Goal: Task Accomplishment & Management: Manage account settings

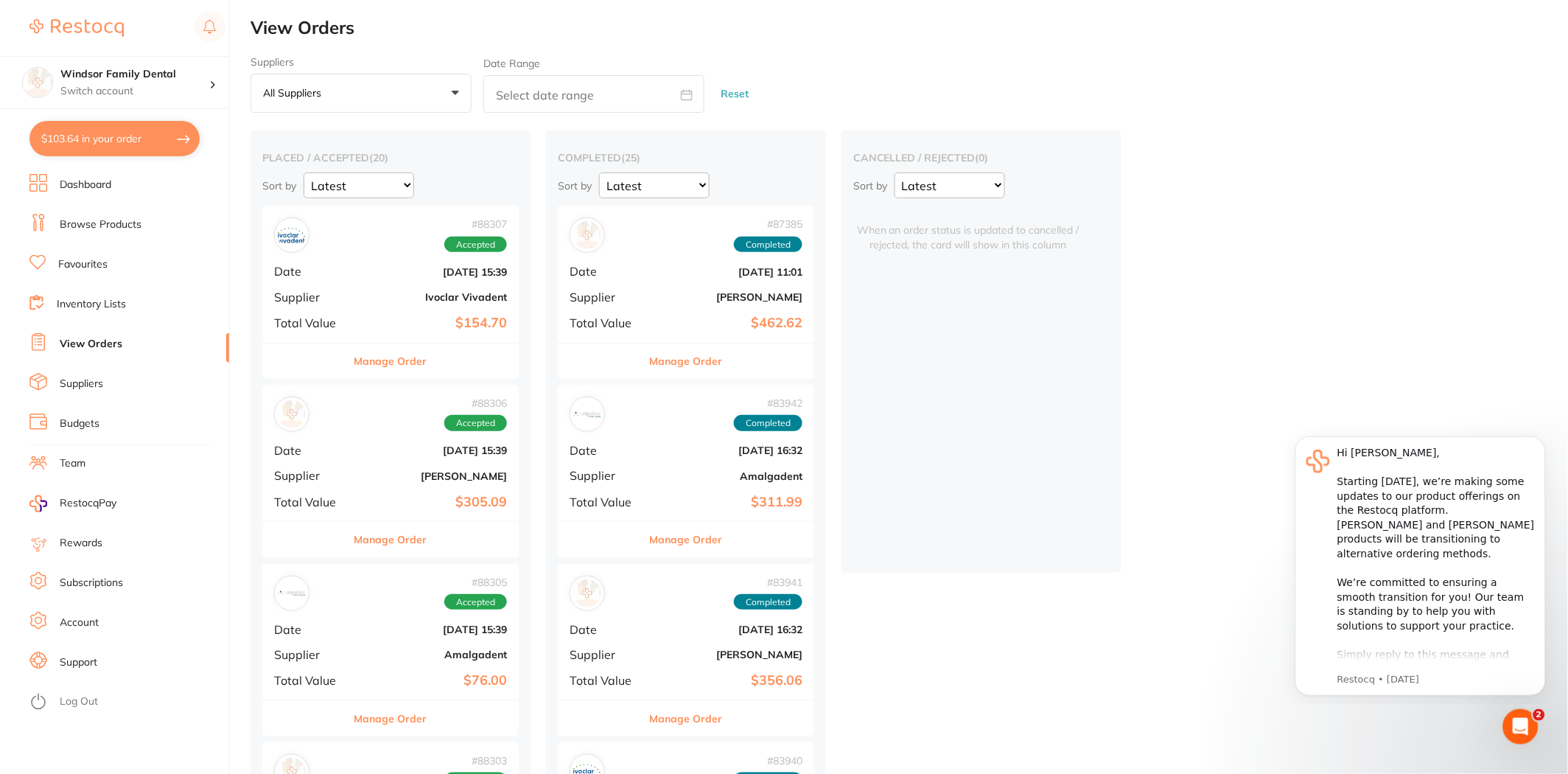
click at [105, 340] on link "View Orders" at bounding box center [91, 344] width 63 height 15
click at [380, 366] on button "Manage Order" at bounding box center [391, 361] width 73 height 35
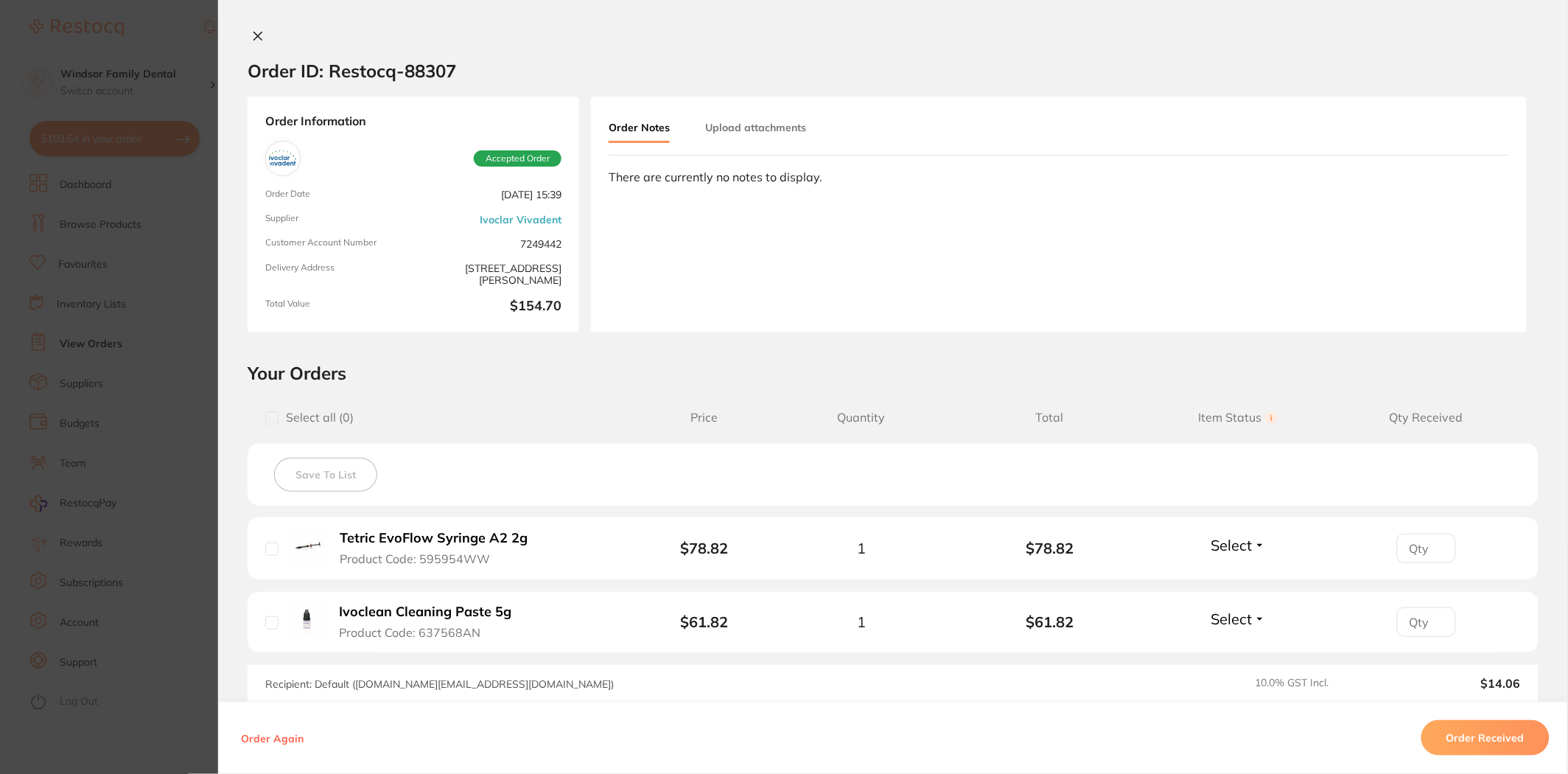
scroll to position [82, 0]
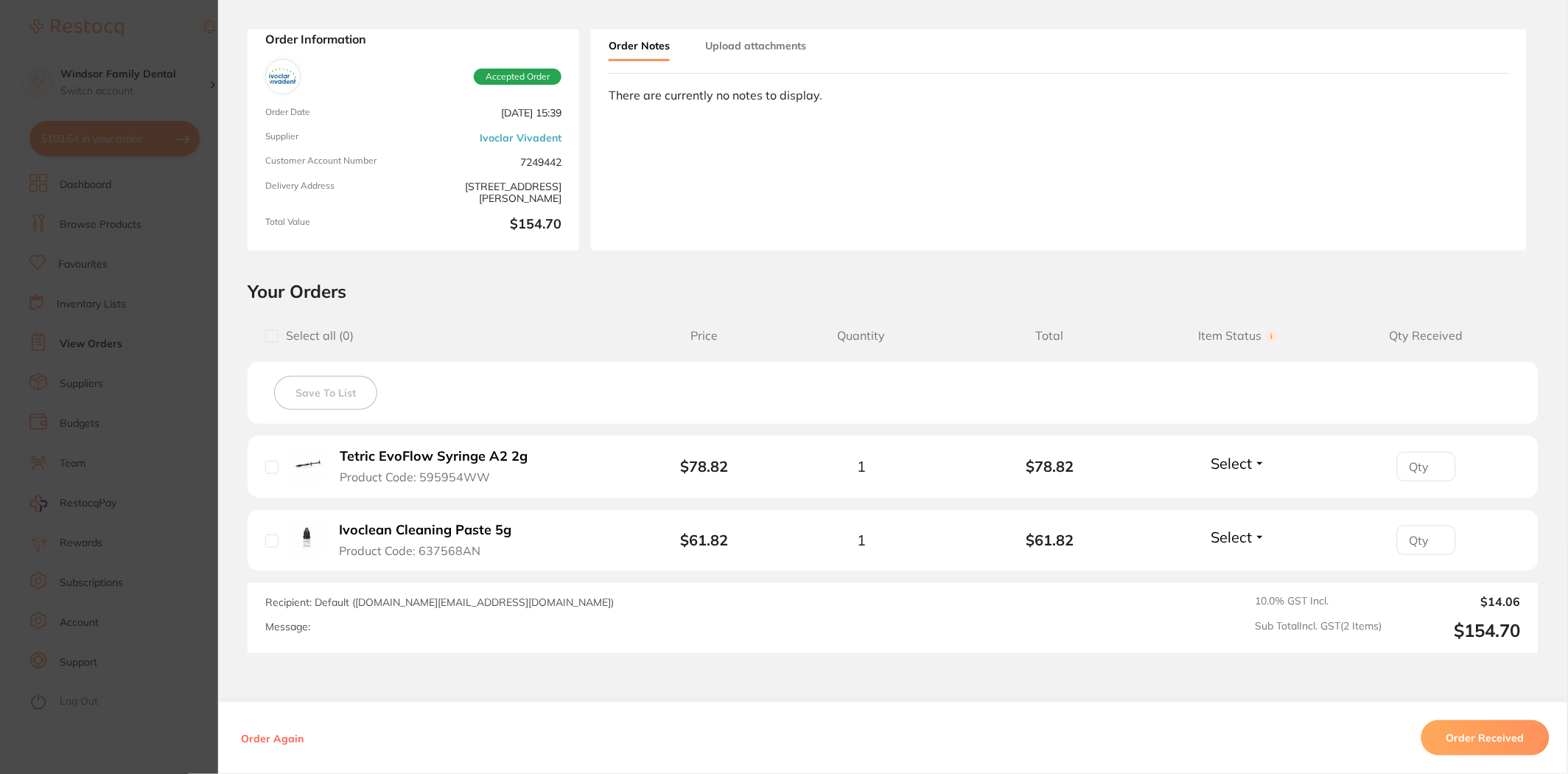
click at [267, 467] on input "checkbox" at bounding box center [272, 467] width 13 height 14
checkbox input "true"
click at [267, 543] on input "checkbox" at bounding box center [272, 541] width 13 height 14
checkbox input "true"
click at [267, 466] on input "checkbox" at bounding box center [272, 467] width 13 height 14
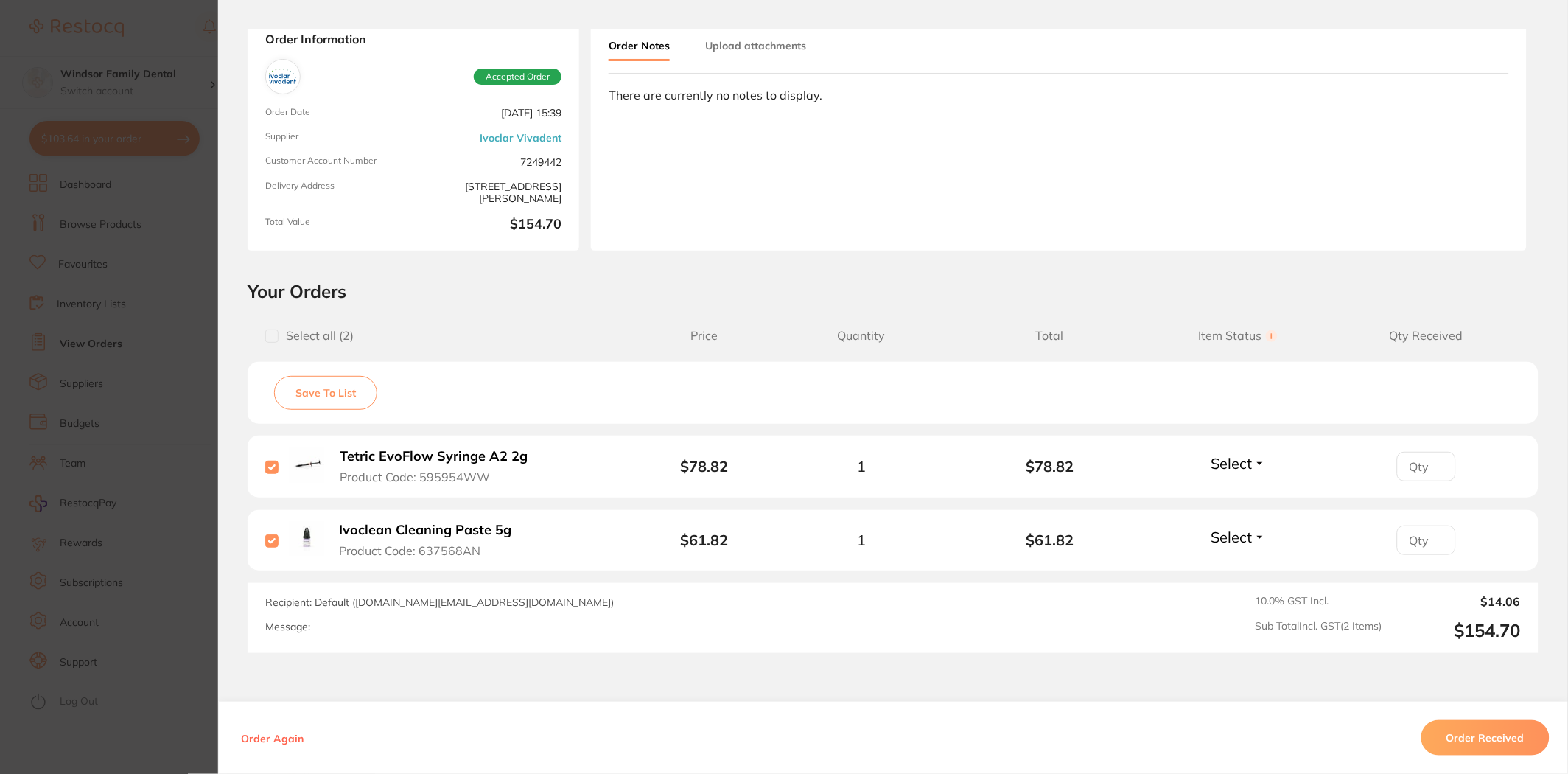
checkbox input "false"
click at [271, 546] on input "checkbox" at bounding box center [272, 541] width 13 height 14
checkbox input "false"
click at [1509, 736] on button "Order Received" at bounding box center [1485, 737] width 128 height 35
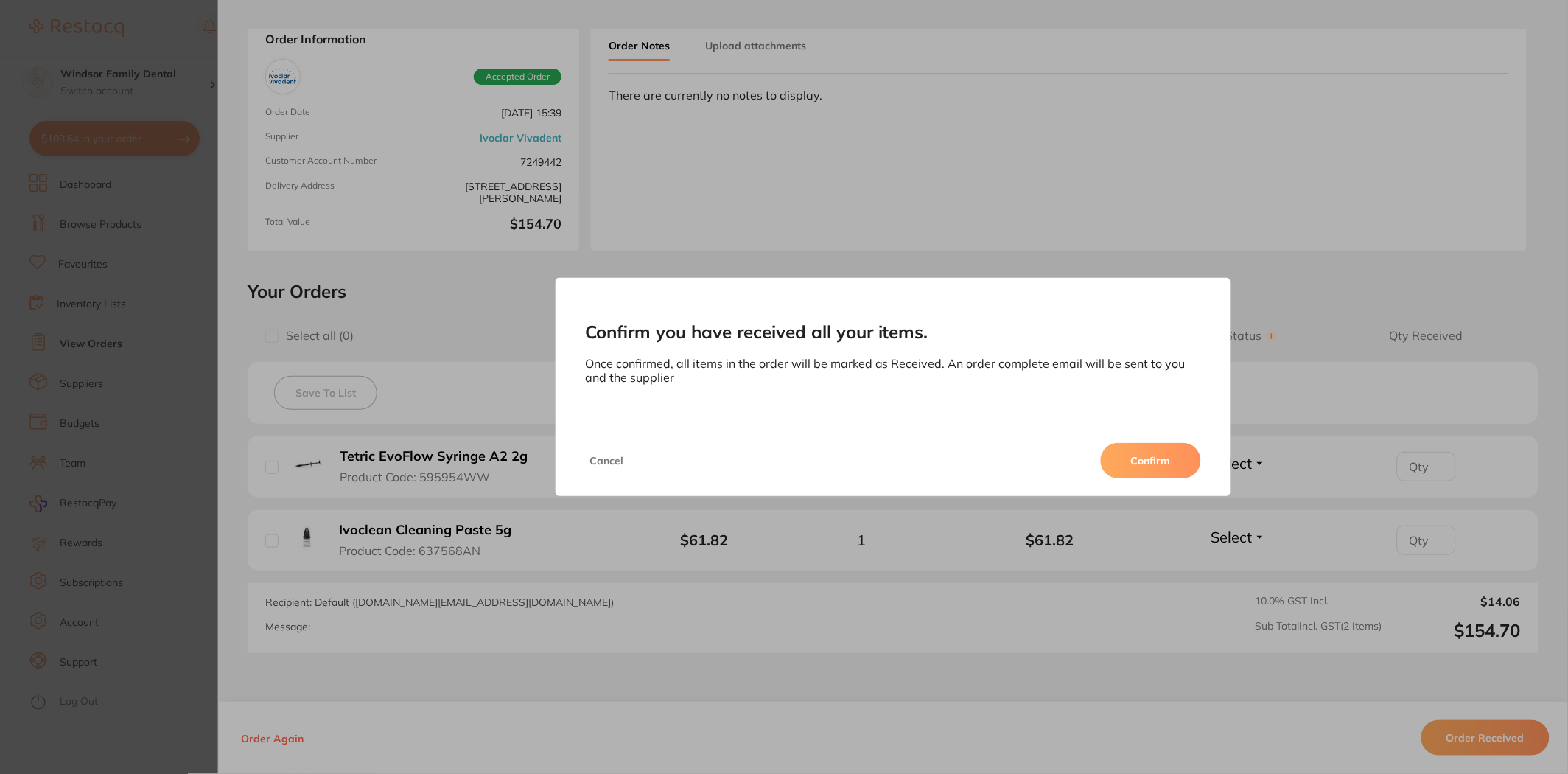
click at [1156, 464] on button "Confirm" at bounding box center [1151, 460] width 100 height 35
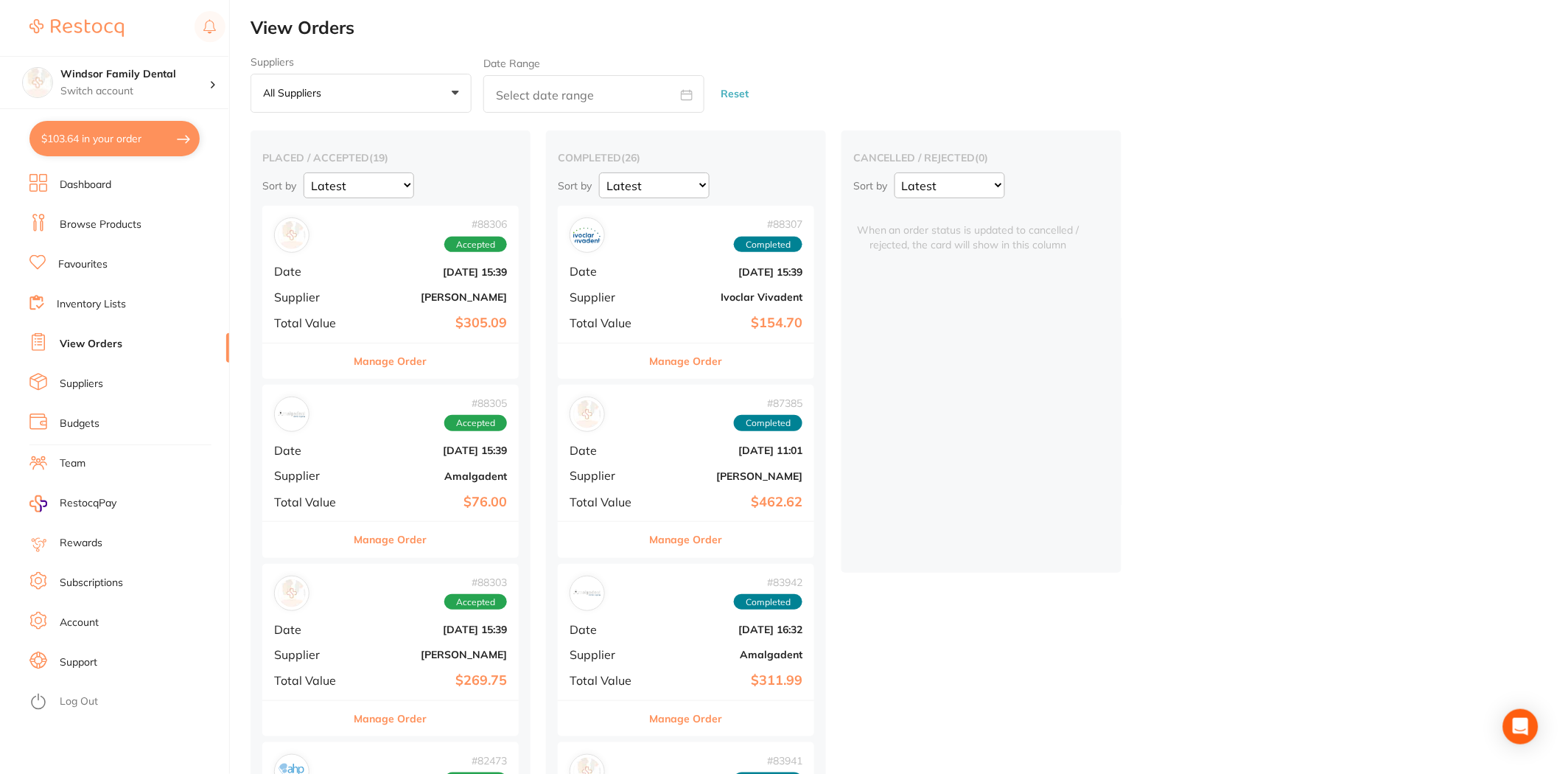
click at [385, 362] on button "Manage Order" at bounding box center [391, 361] width 73 height 35
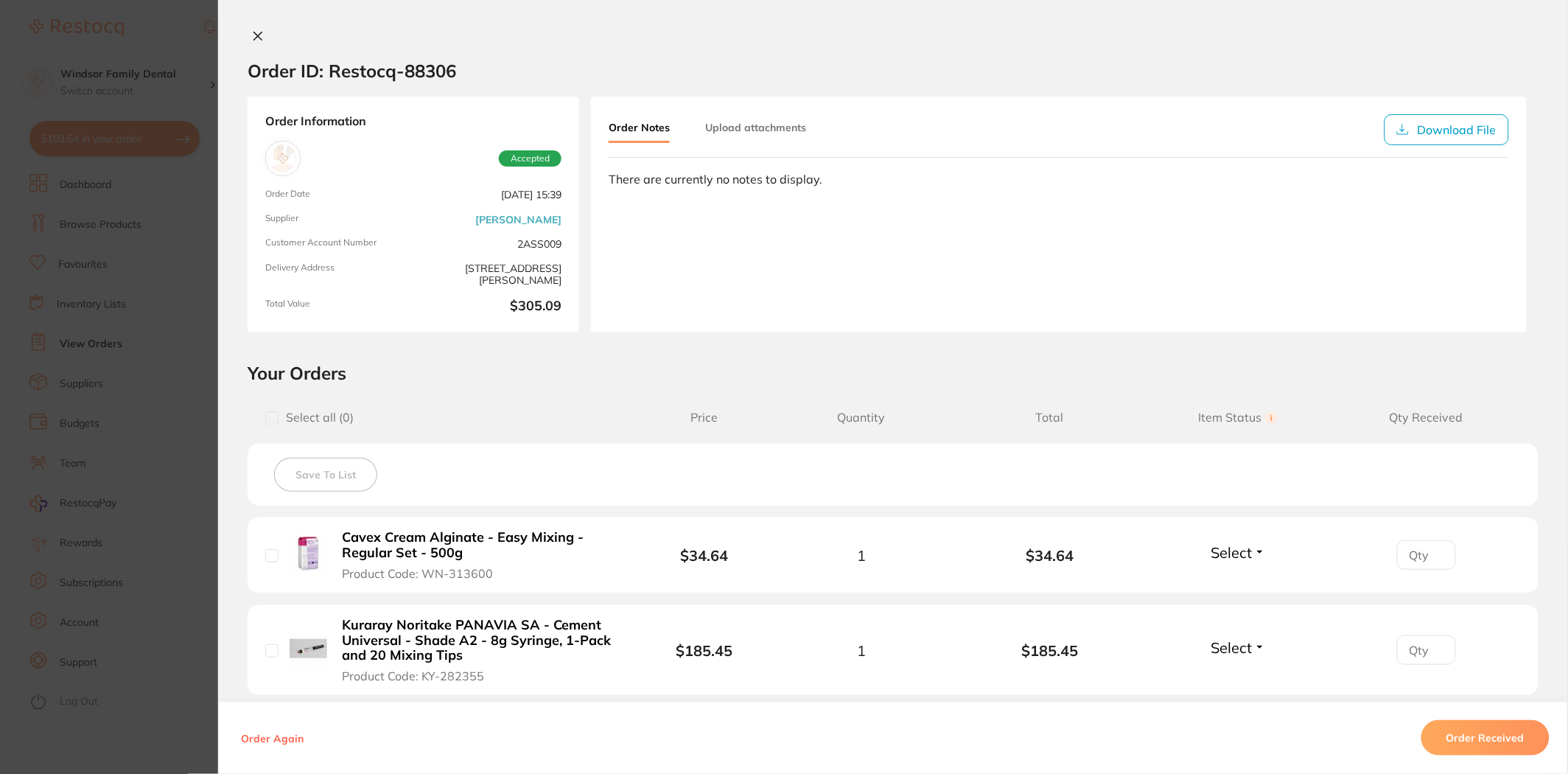
drag, startPoint x: 1460, startPoint y: 734, endPoint x: 1216, endPoint y: 592, distance: 282.3
click at [1460, 734] on button "Order Received" at bounding box center [1485, 737] width 128 height 35
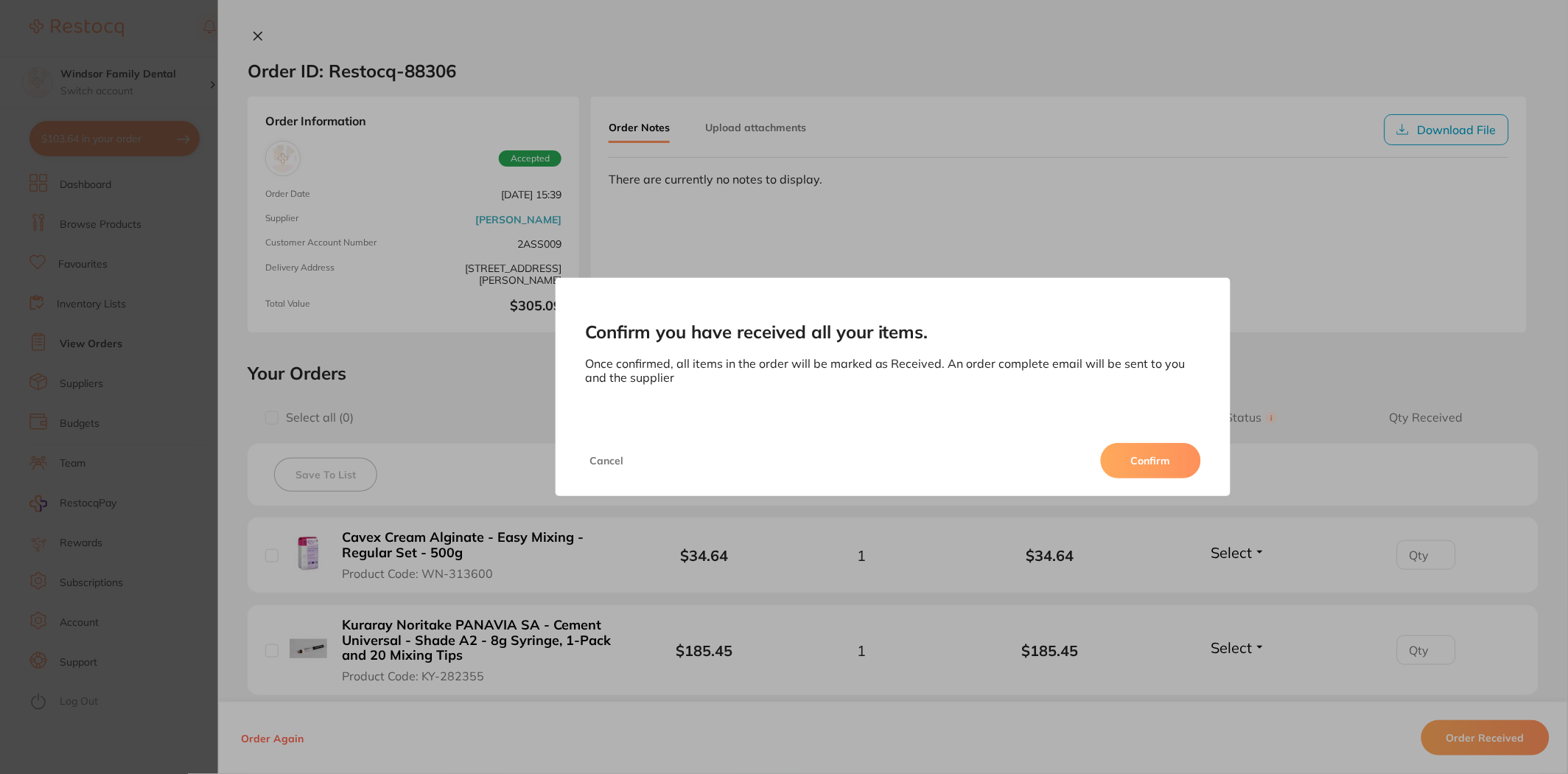
click at [1120, 463] on button "Confirm" at bounding box center [1151, 460] width 100 height 35
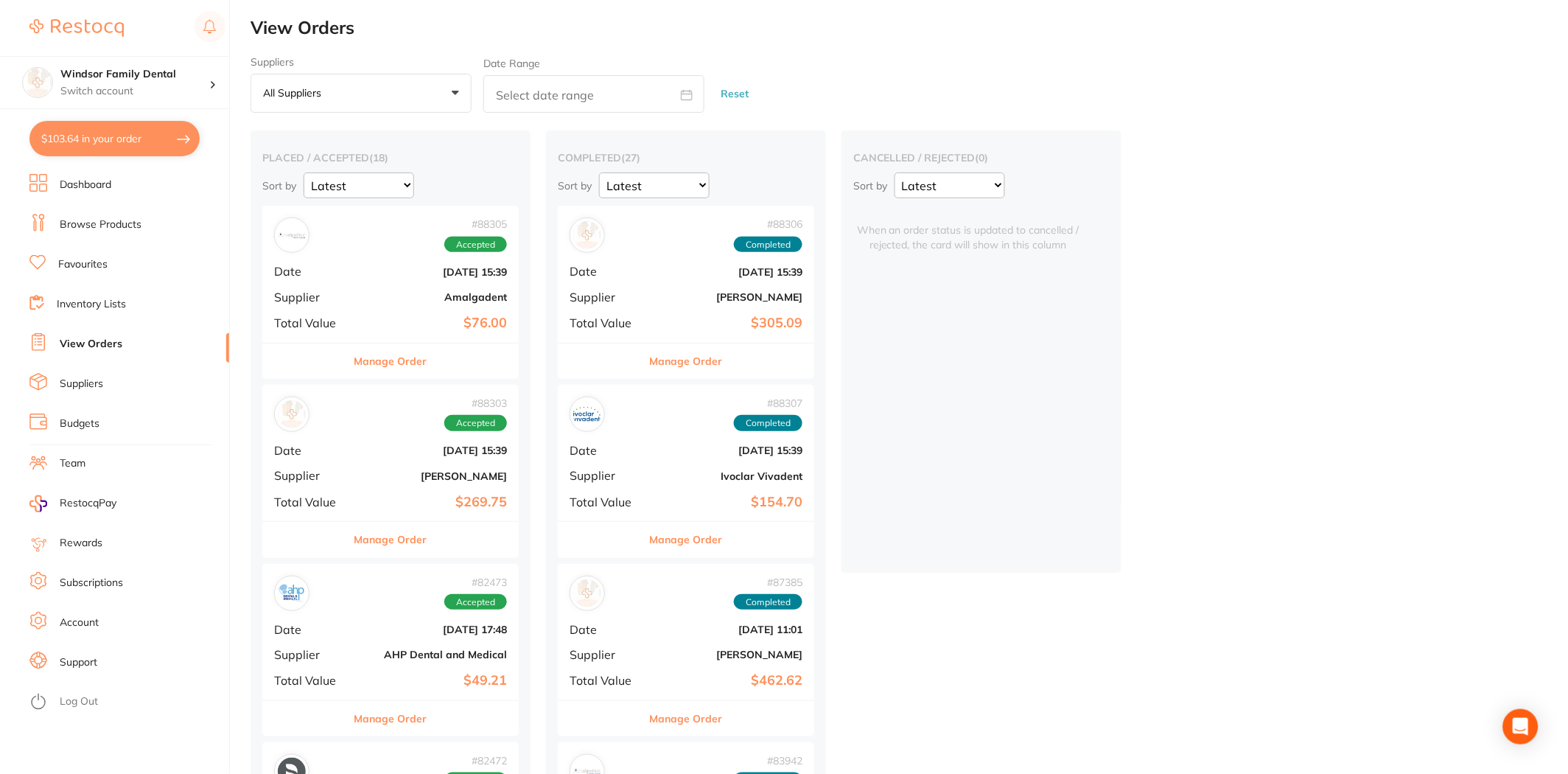
click at [401, 363] on button "Manage Order" at bounding box center [391, 361] width 73 height 35
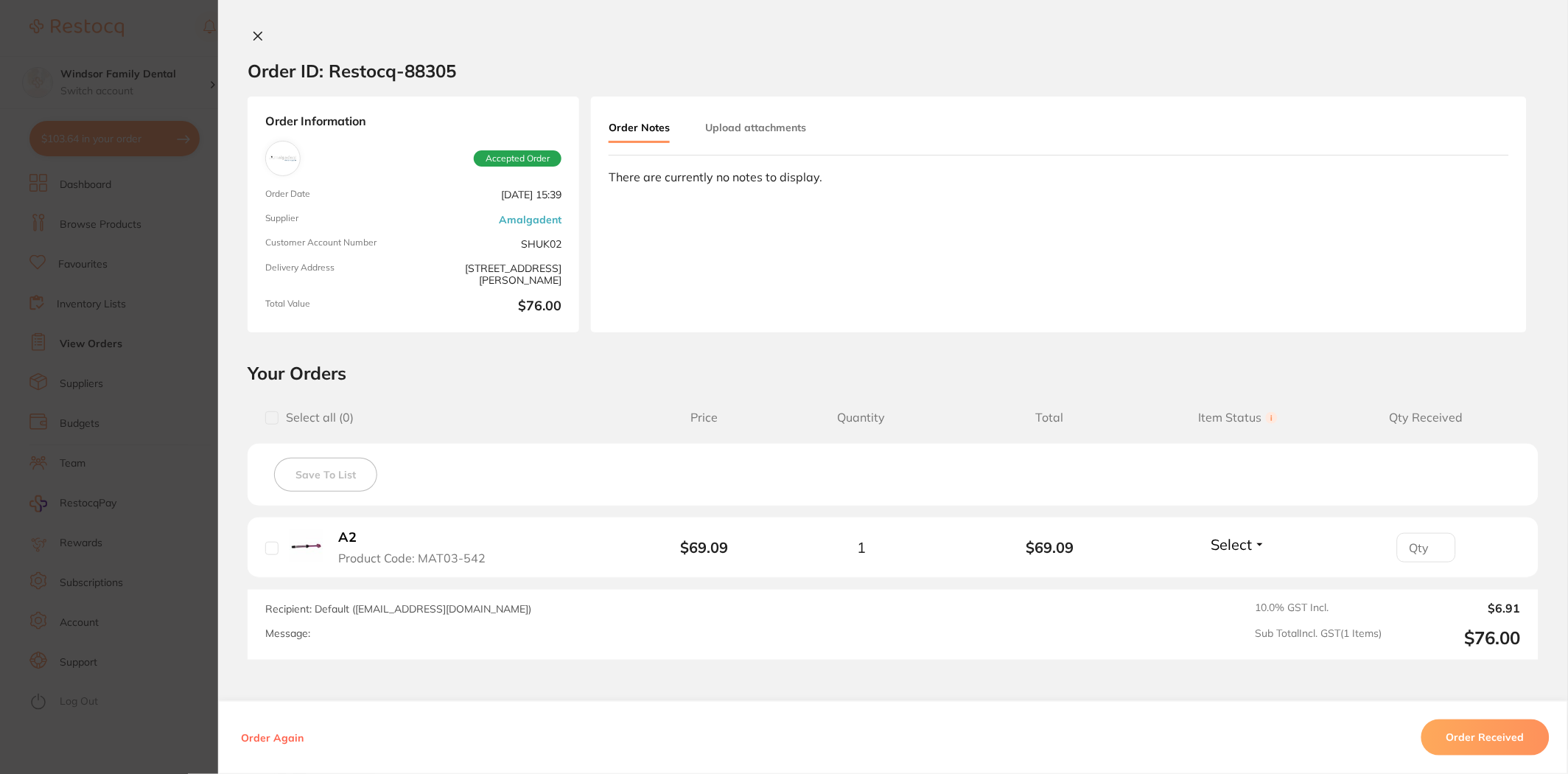
click at [1506, 742] on button "Order Received" at bounding box center [1485, 737] width 128 height 35
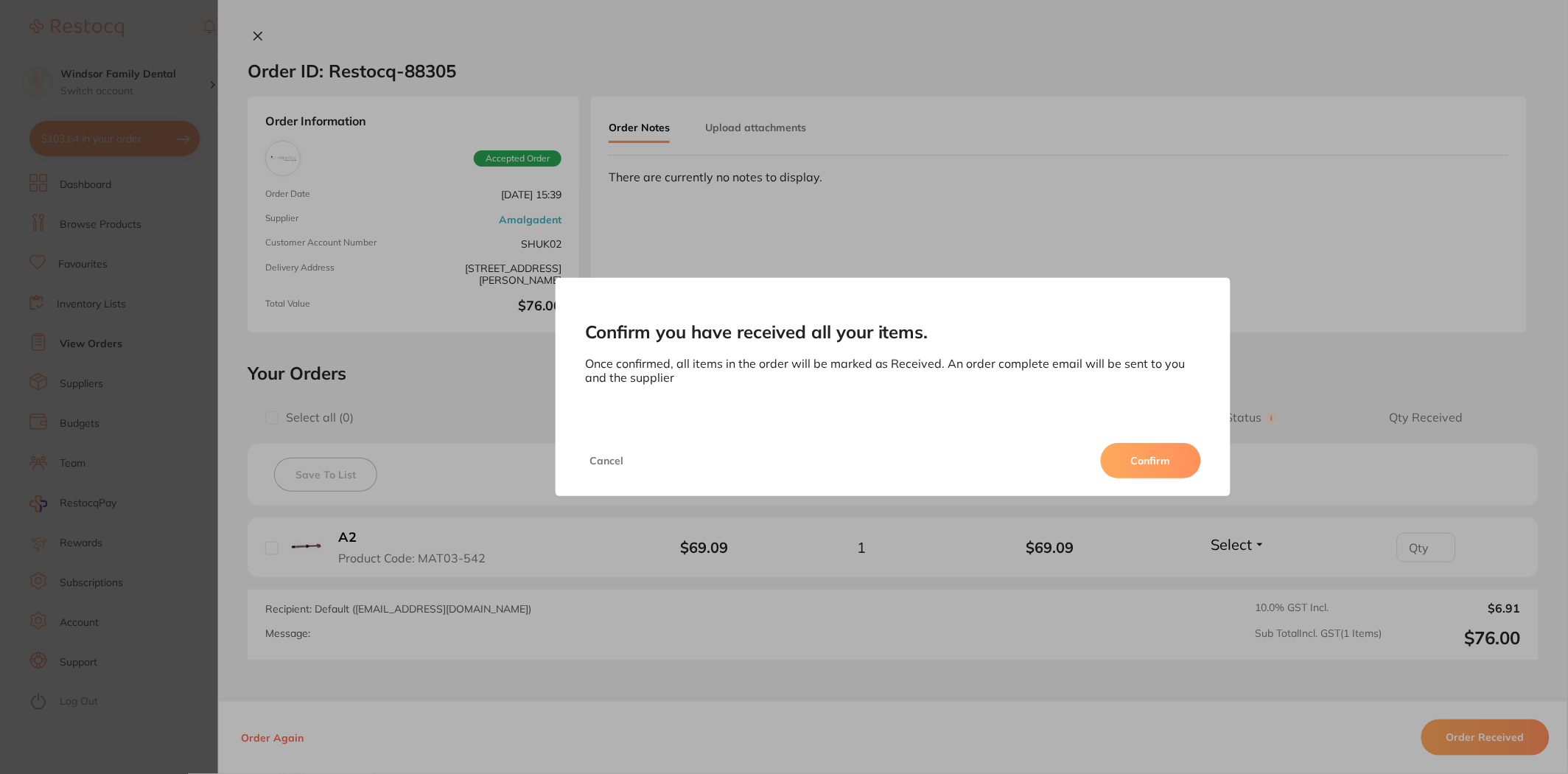
click at [1148, 463] on button "Confirm" at bounding box center [1151, 460] width 100 height 35
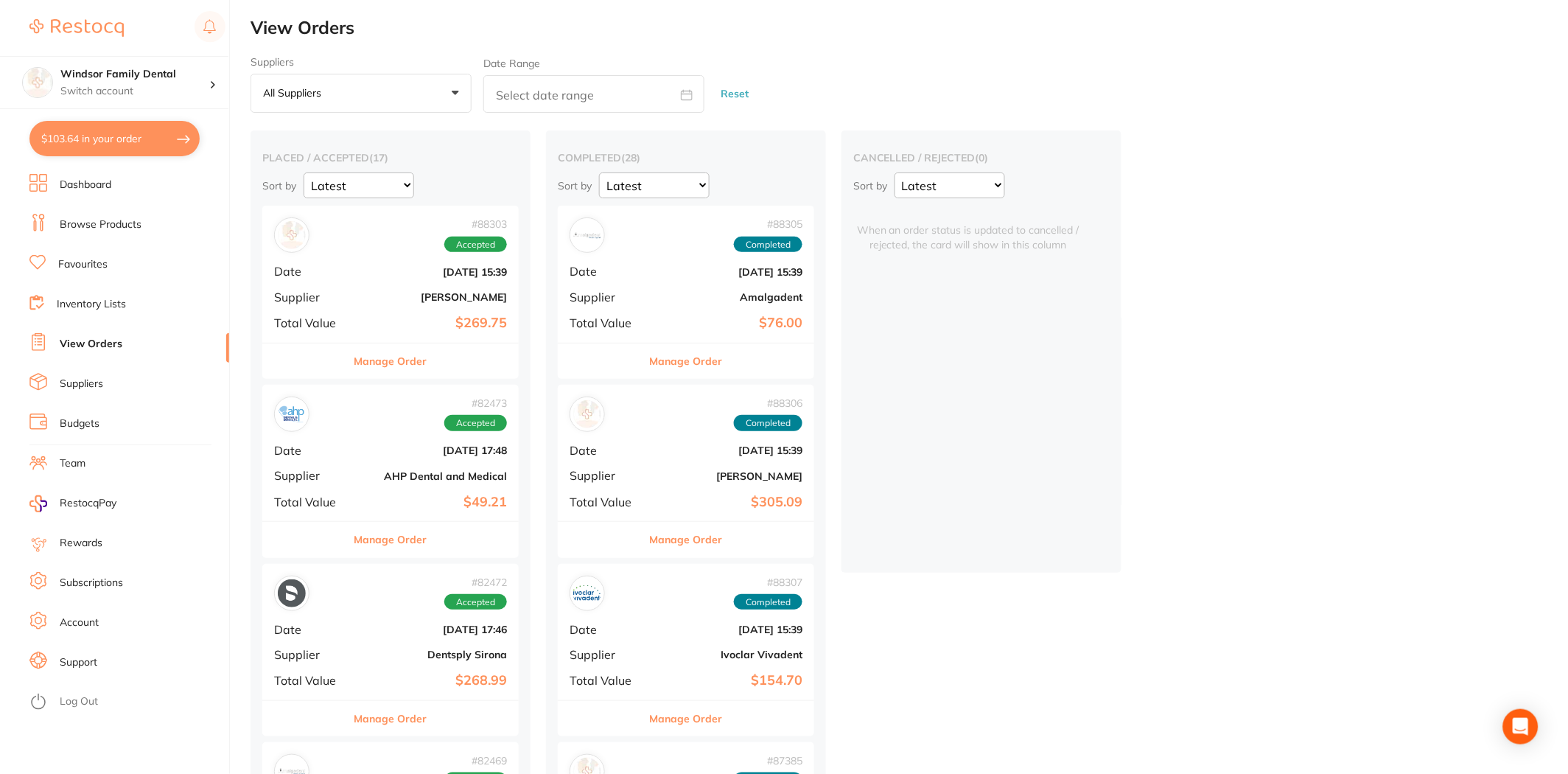
click at [387, 358] on button "Manage Order" at bounding box center [391, 361] width 73 height 35
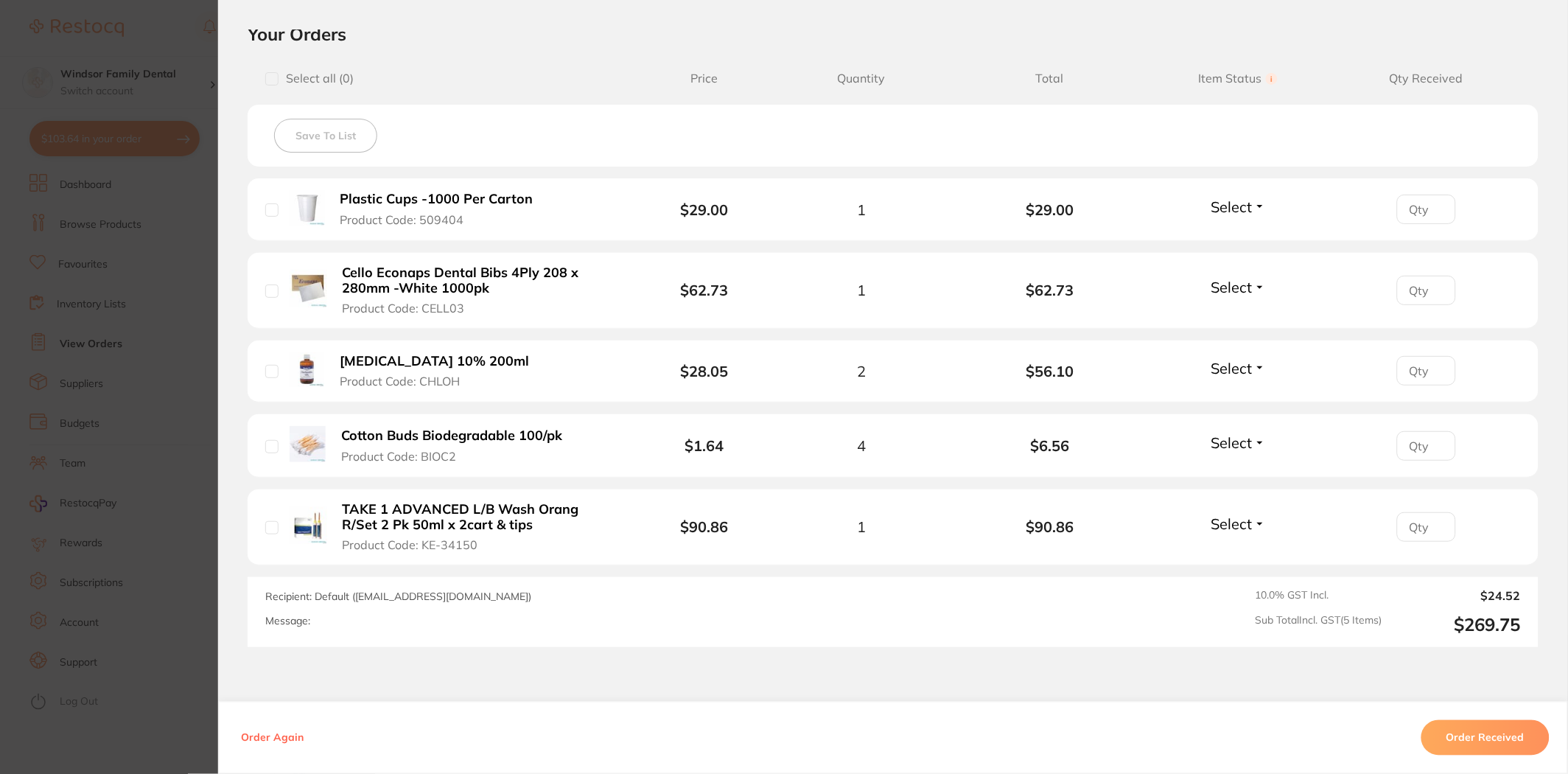
scroll to position [409, 0]
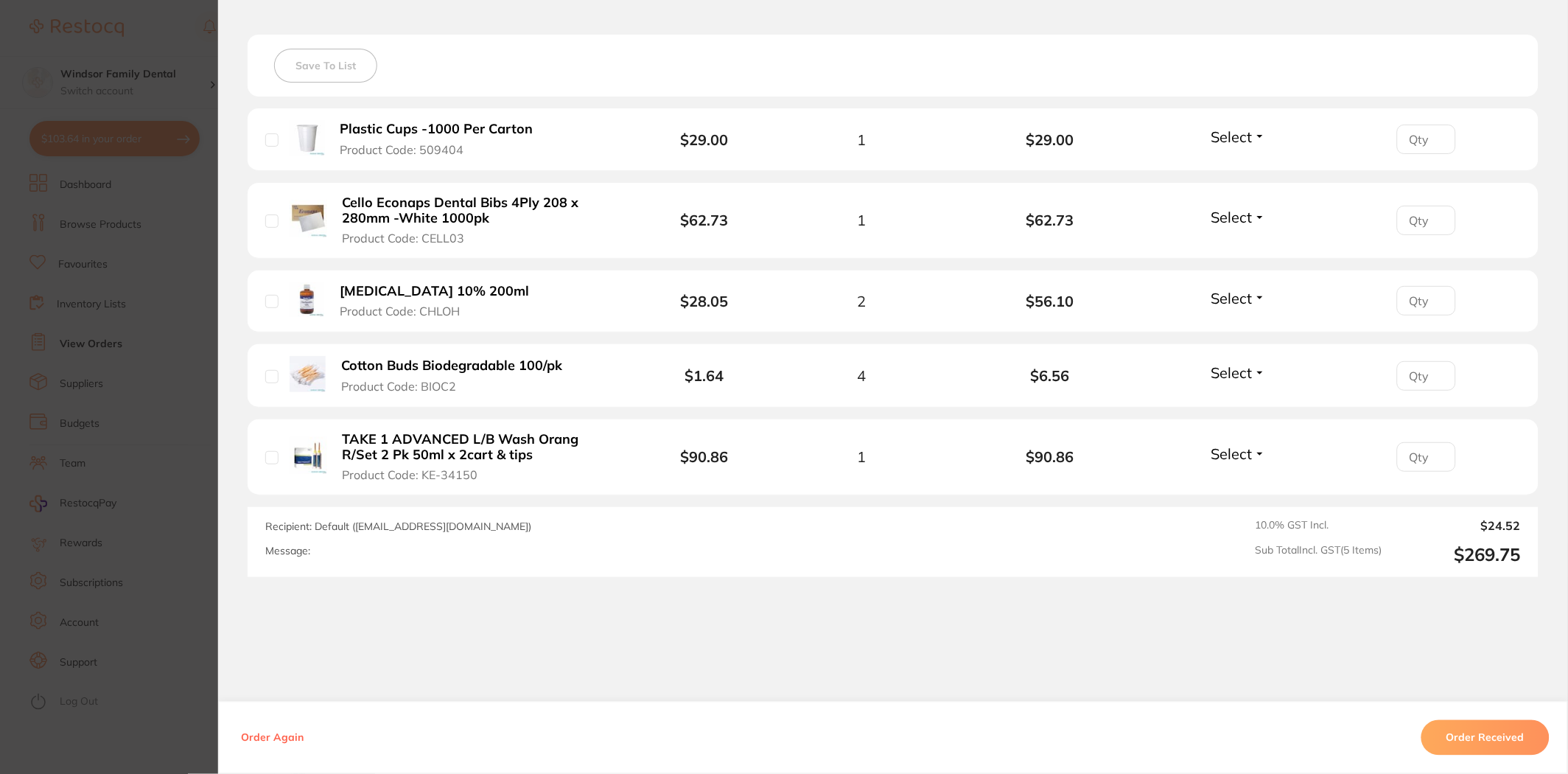
drag, startPoint x: 1491, startPoint y: 736, endPoint x: 1344, endPoint y: 681, distance: 157.0
click at [1490, 736] on button "Order Received" at bounding box center [1485, 737] width 128 height 35
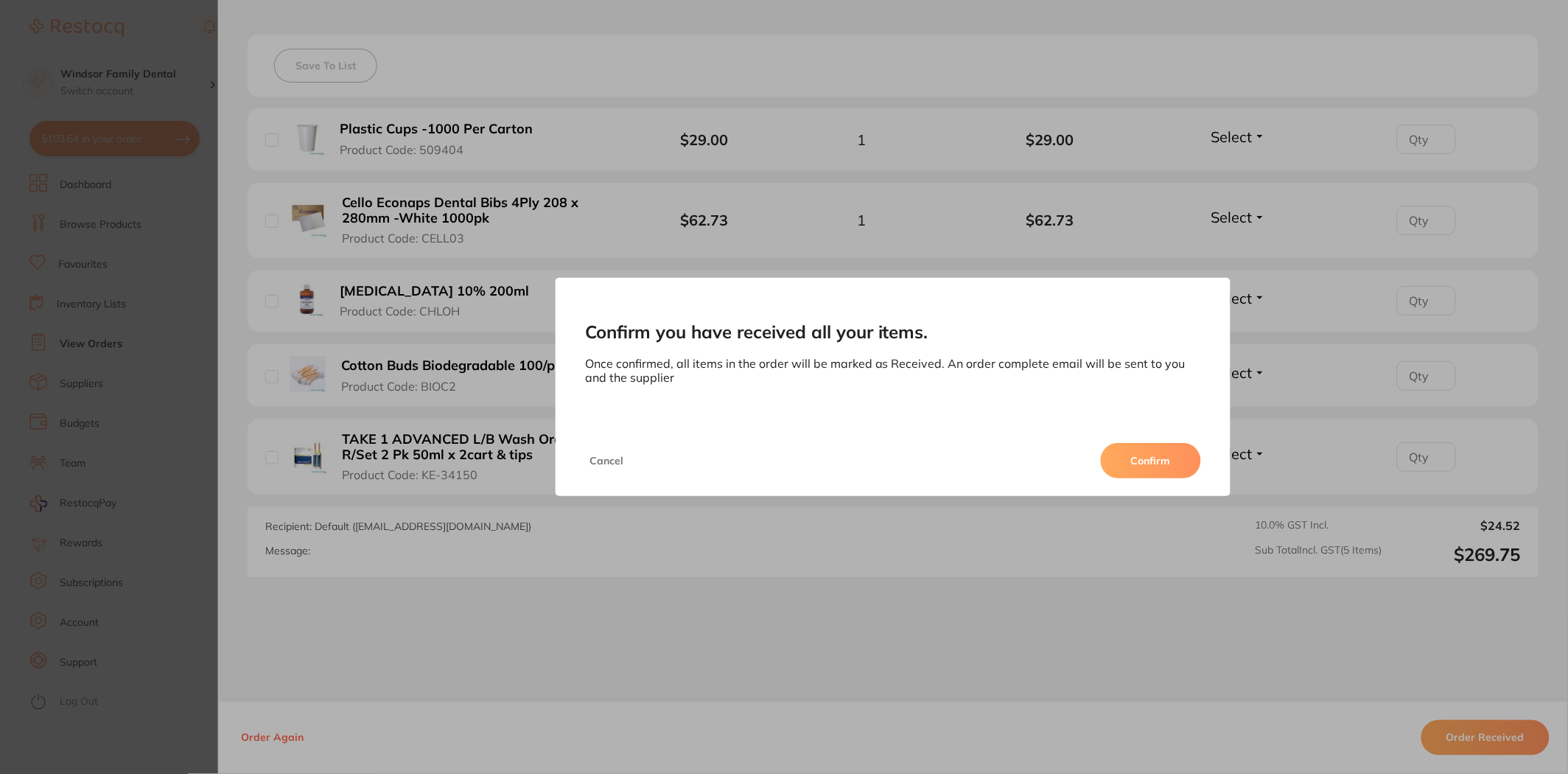
click at [1124, 466] on button "Confirm" at bounding box center [1151, 460] width 100 height 35
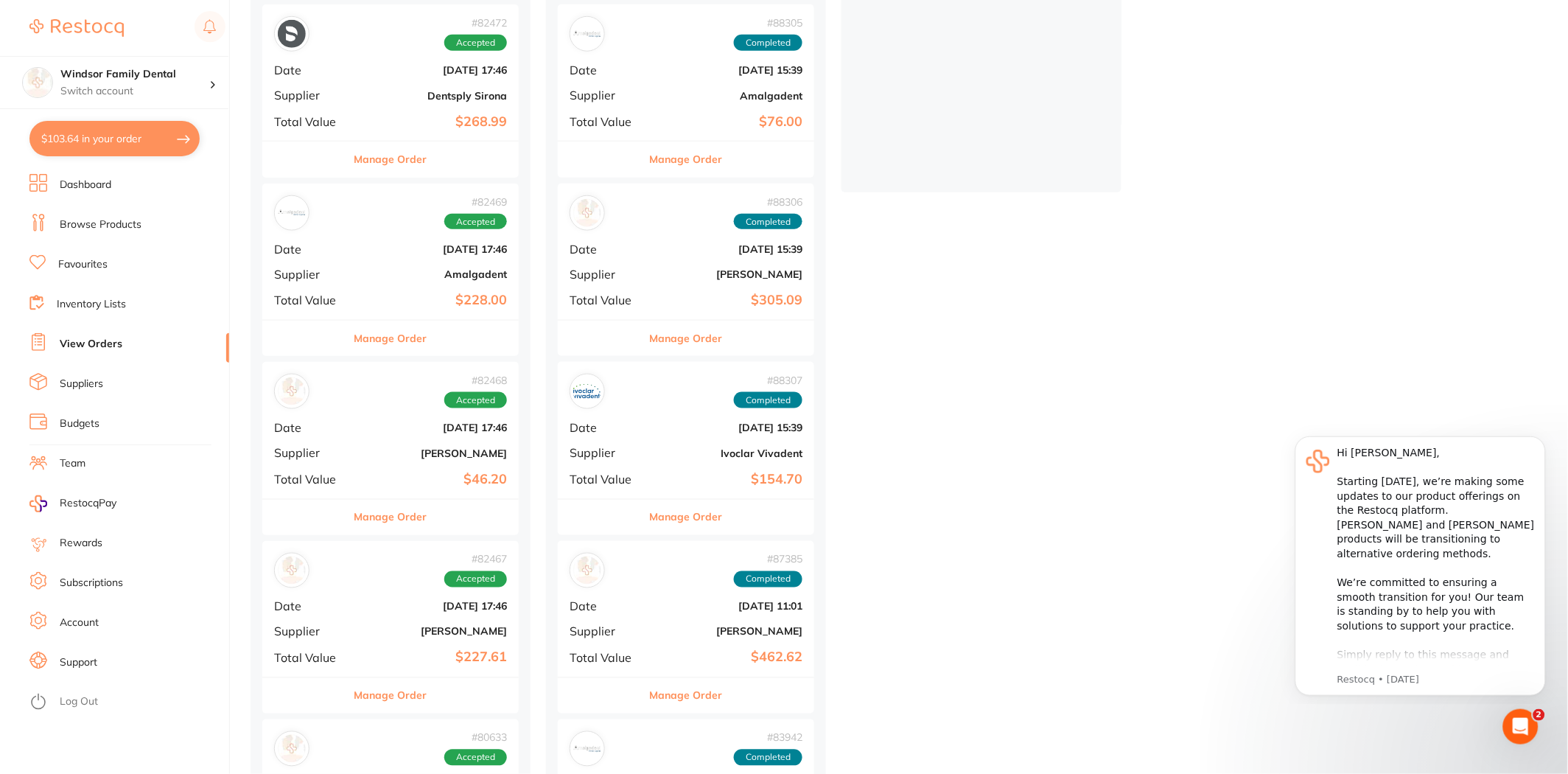
scroll to position [82, 0]
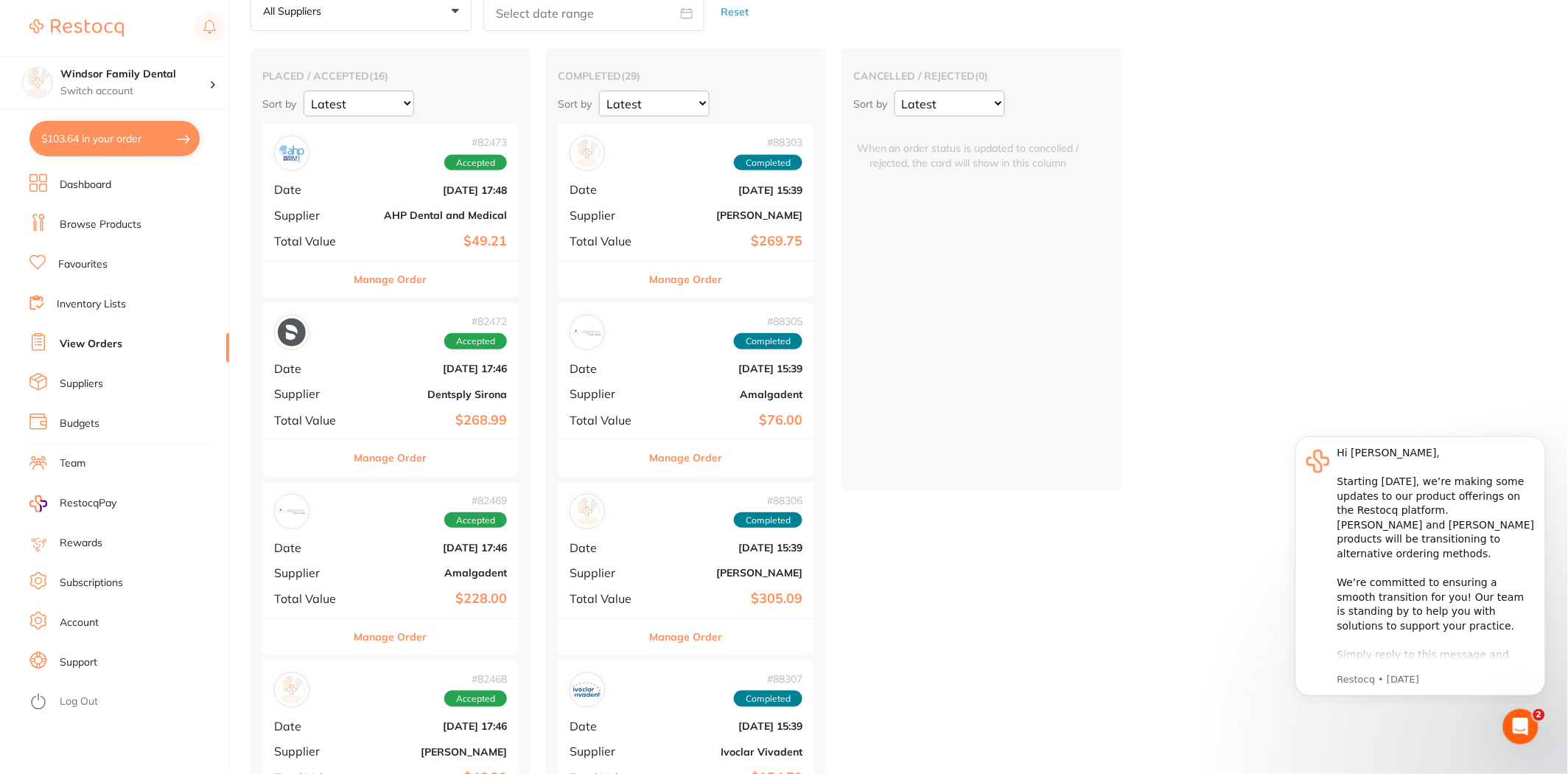
click at [165, 134] on button "$103.64 in your order" at bounding box center [114, 138] width 170 height 35
checkbox input "true"
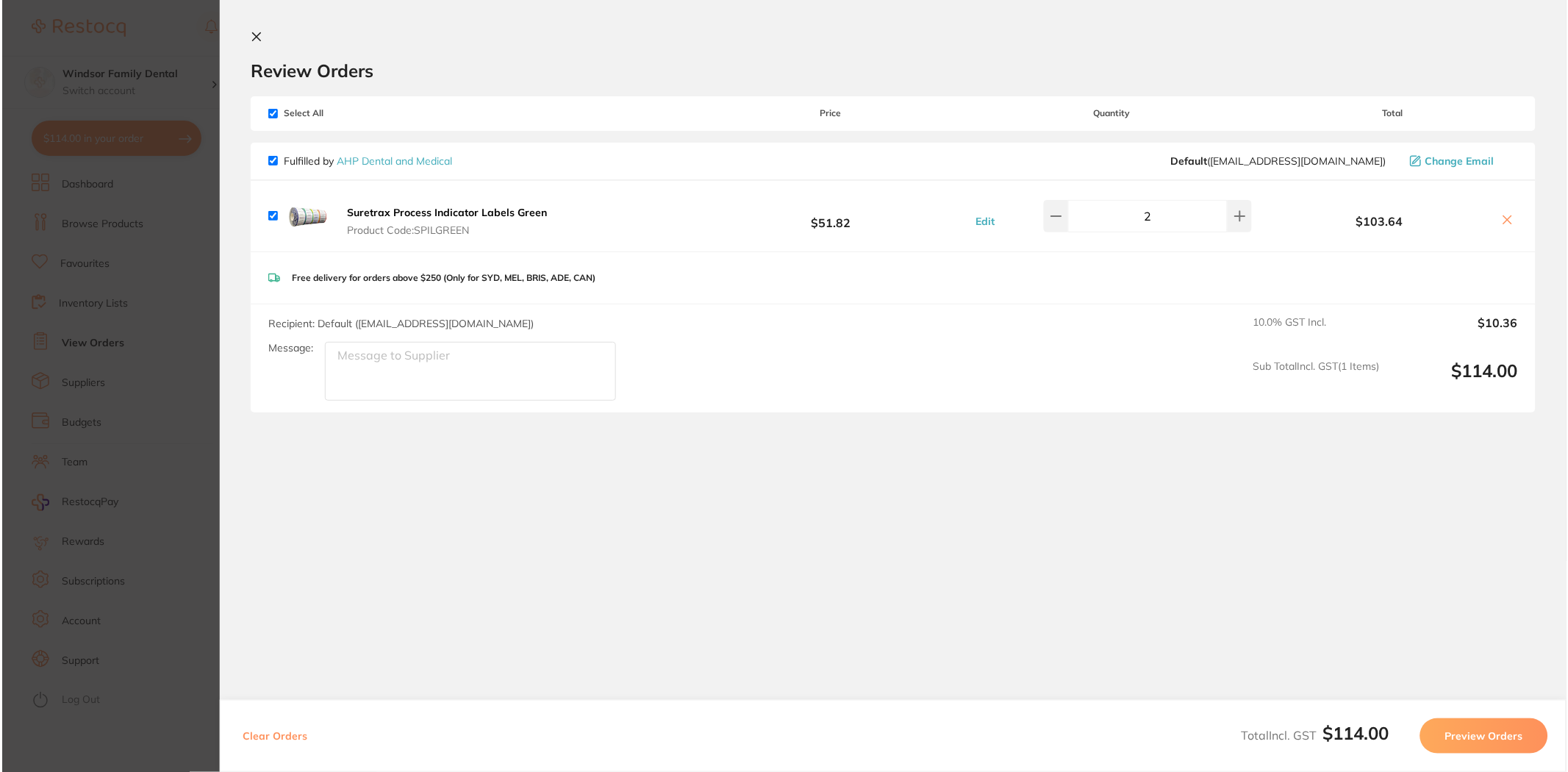
scroll to position [0, 0]
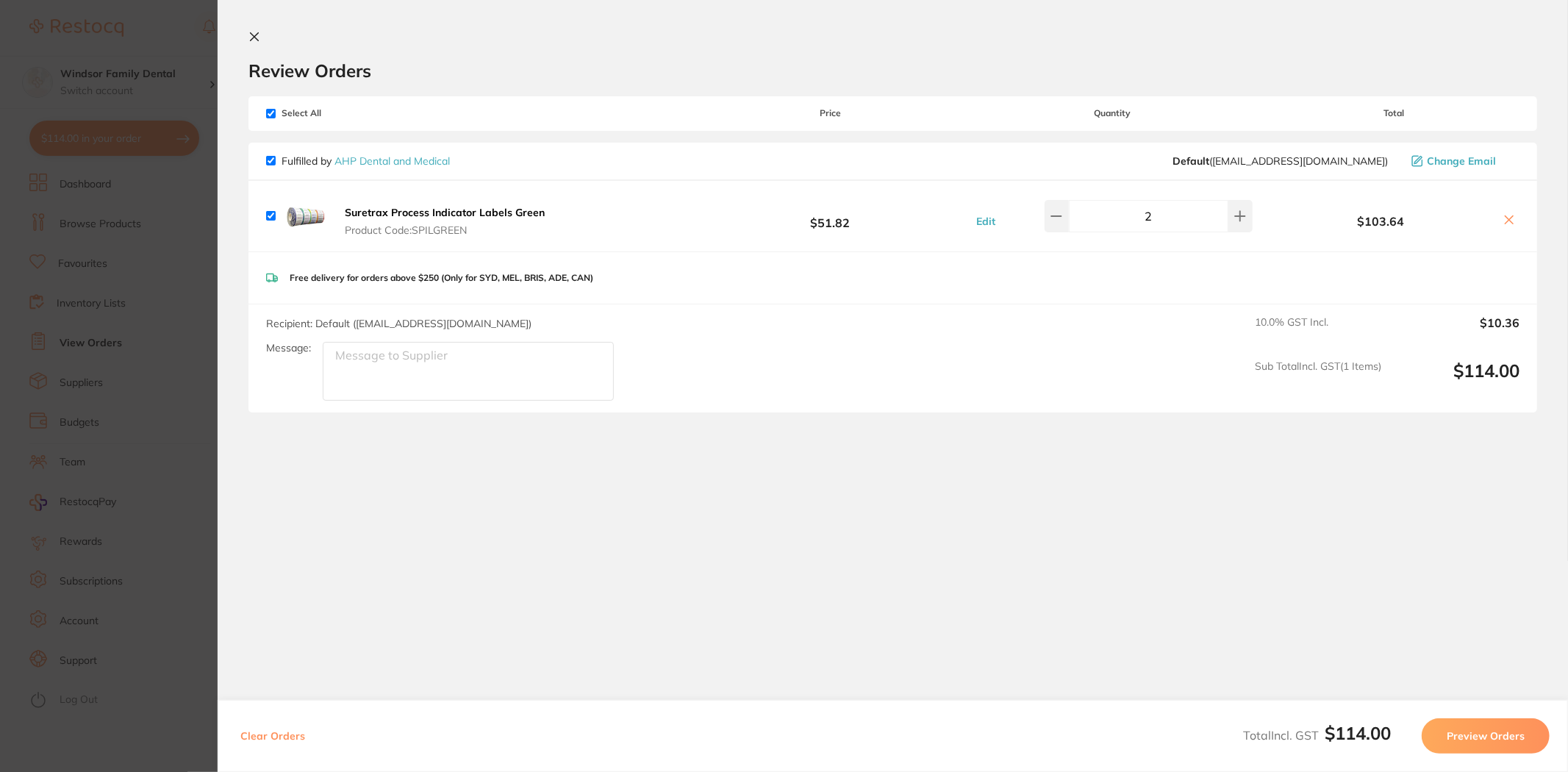
click at [257, 40] on icon at bounding box center [254, 37] width 12 height 12
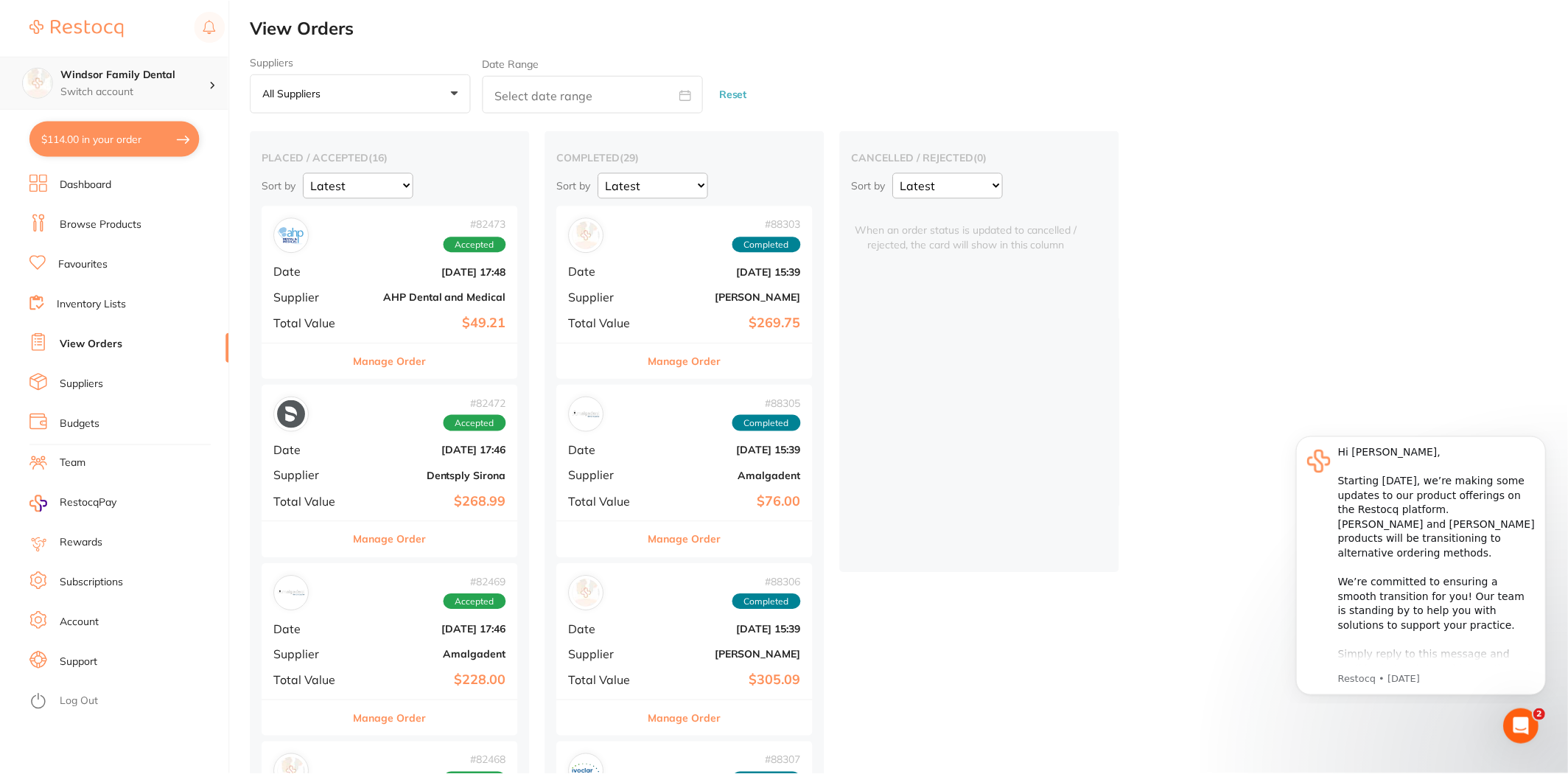
scroll to position [82, 0]
